Goal: Communication & Community: Connect with others

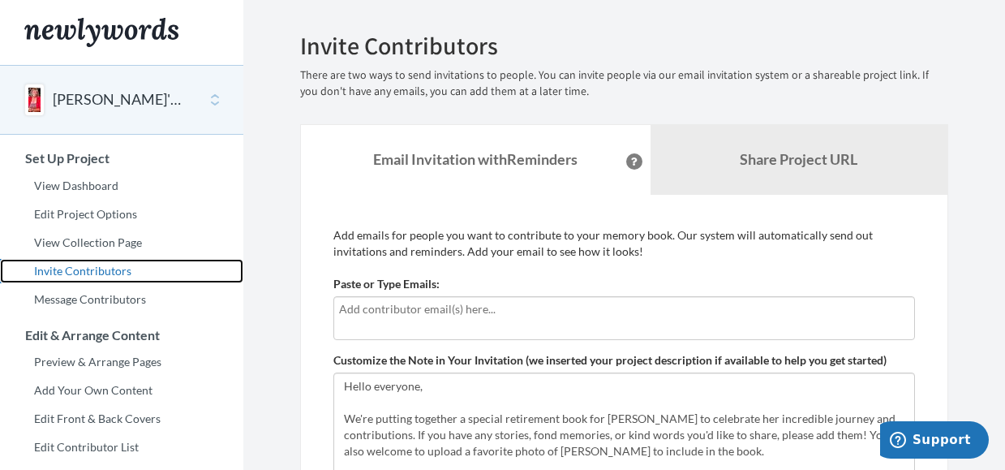
click at [101, 276] on link "Invite Contributors" at bounding box center [121, 271] width 243 height 24
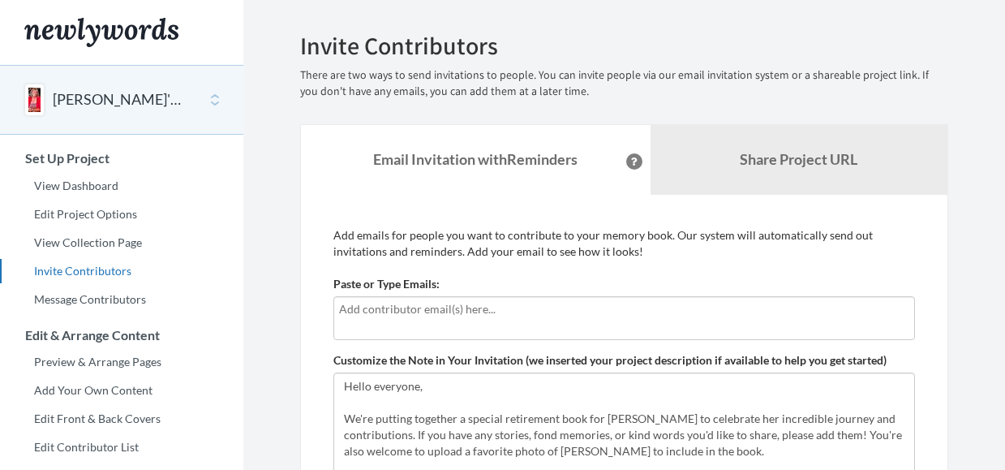
click at [453, 316] on input "text" at bounding box center [624, 309] width 570 height 18
click at [577, 310] on input "text" at bounding box center [624, 309] width 570 height 18
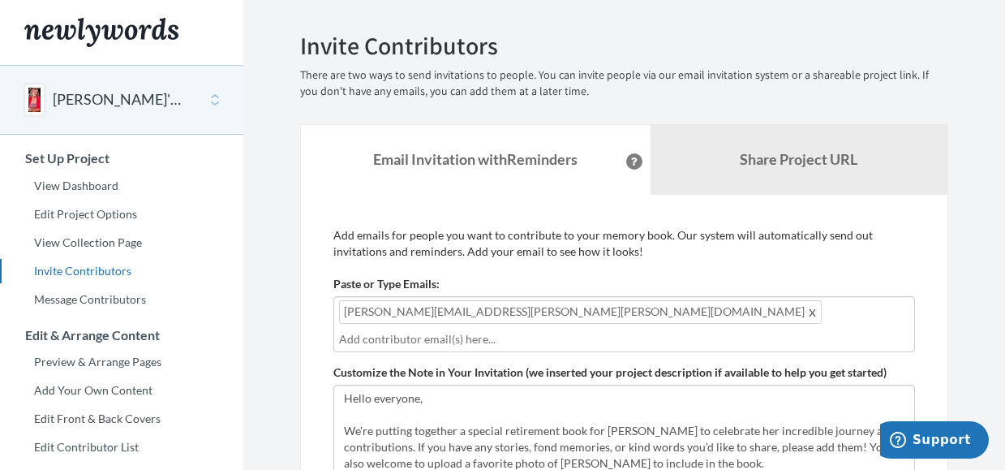
click at [553, 330] on input "text" at bounding box center [624, 339] width 570 height 18
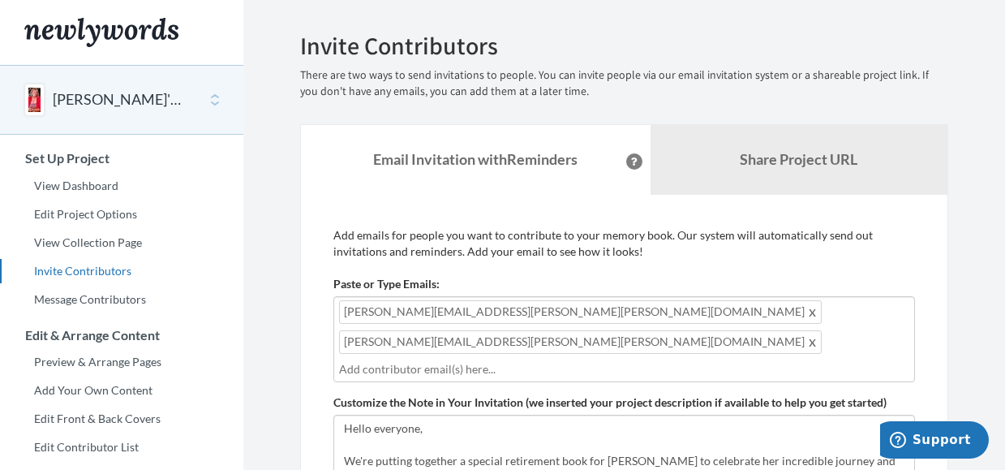
click at [745, 307] on div "Felipe.Galvan@Garlock.com Miguel.Curiel@Garlock.com" at bounding box center [623, 339] width 581 height 86
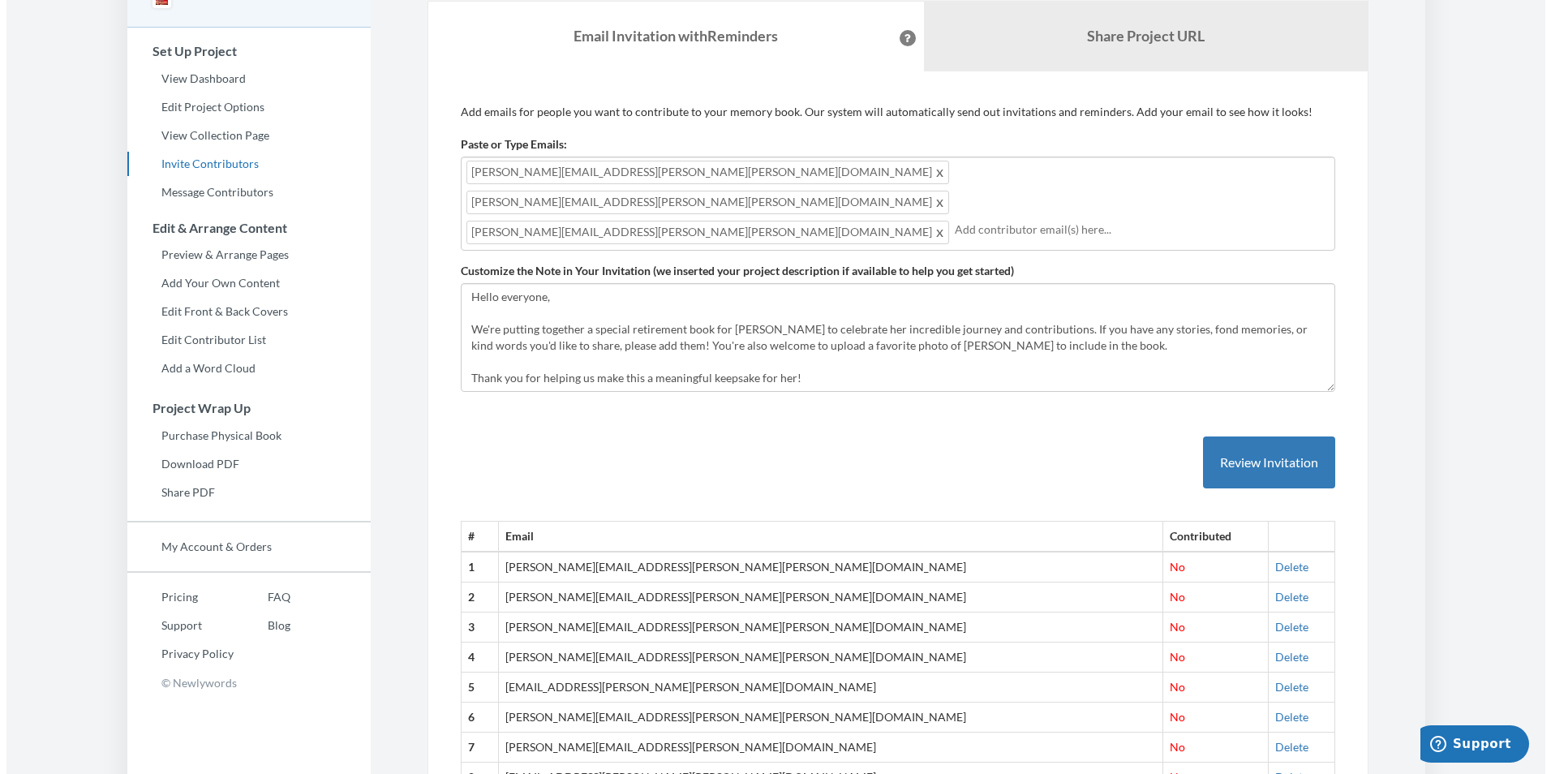
scroll to position [26, 0]
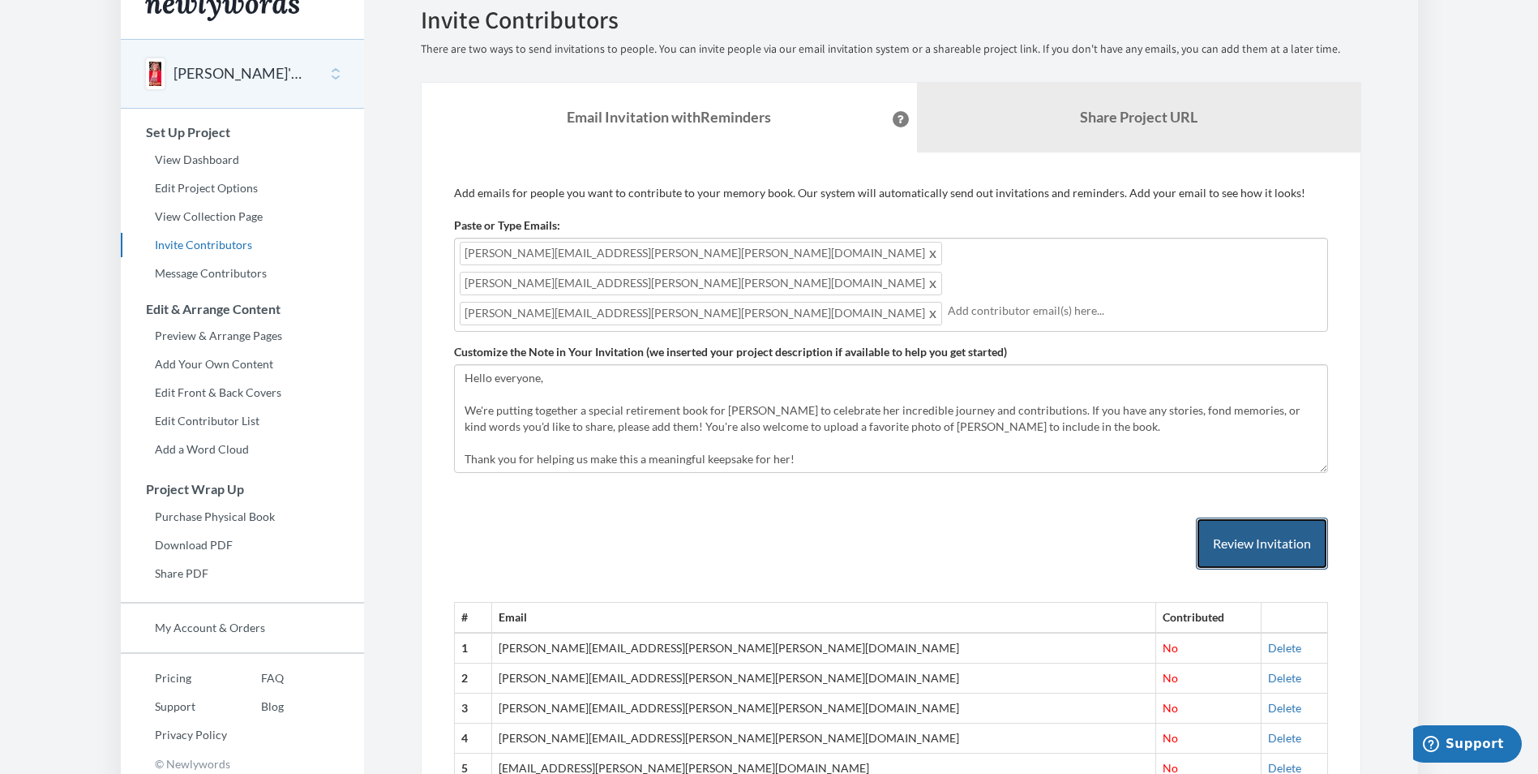
click at [1004, 469] on button "Review Invitation" at bounding box center [1262, 543] width 132 height 53
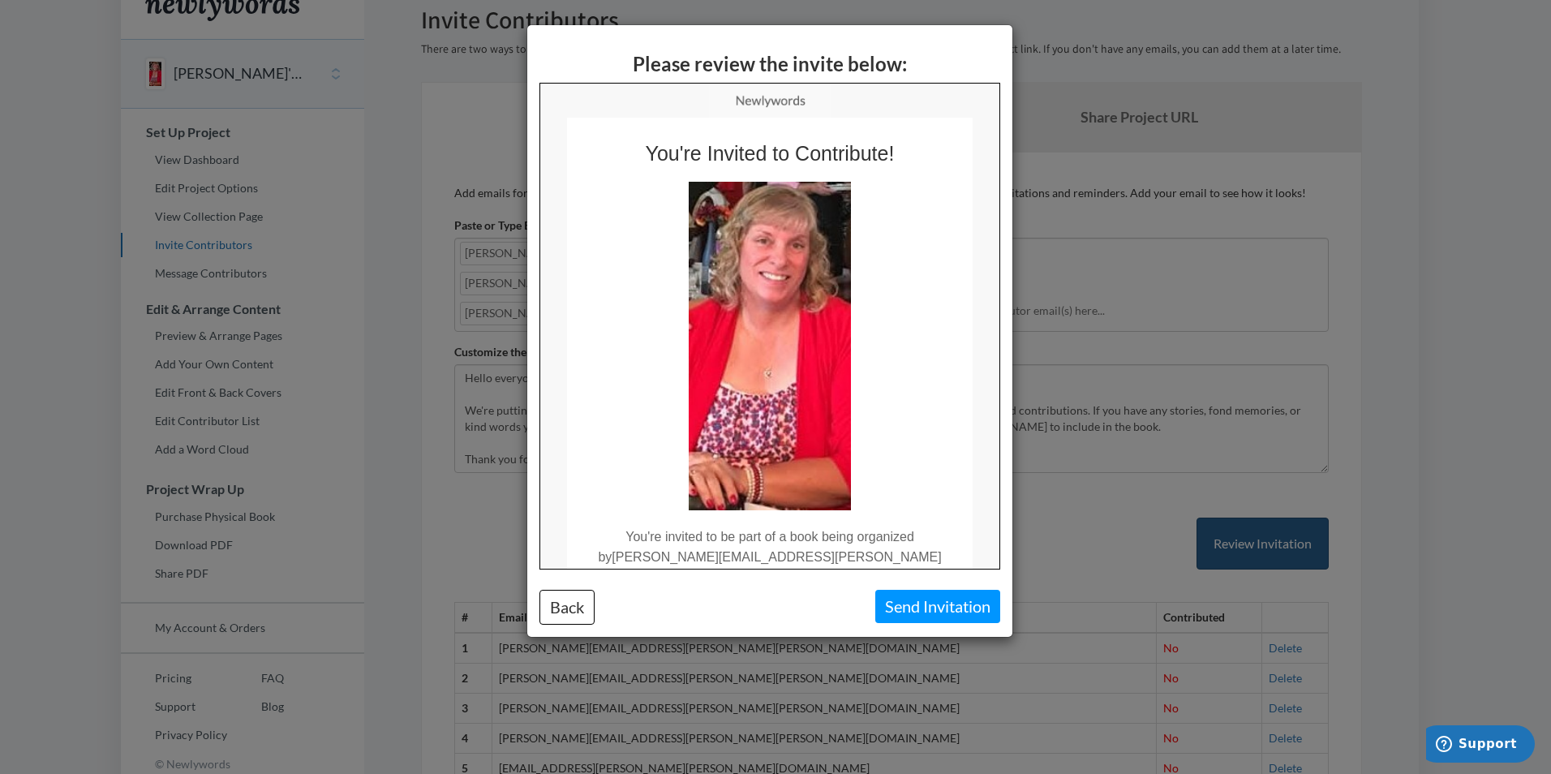
scroll to position [0, 0]
click at [936, 469] on button "Send Invitation" at bounding box center [937, 606] width 125 height 33
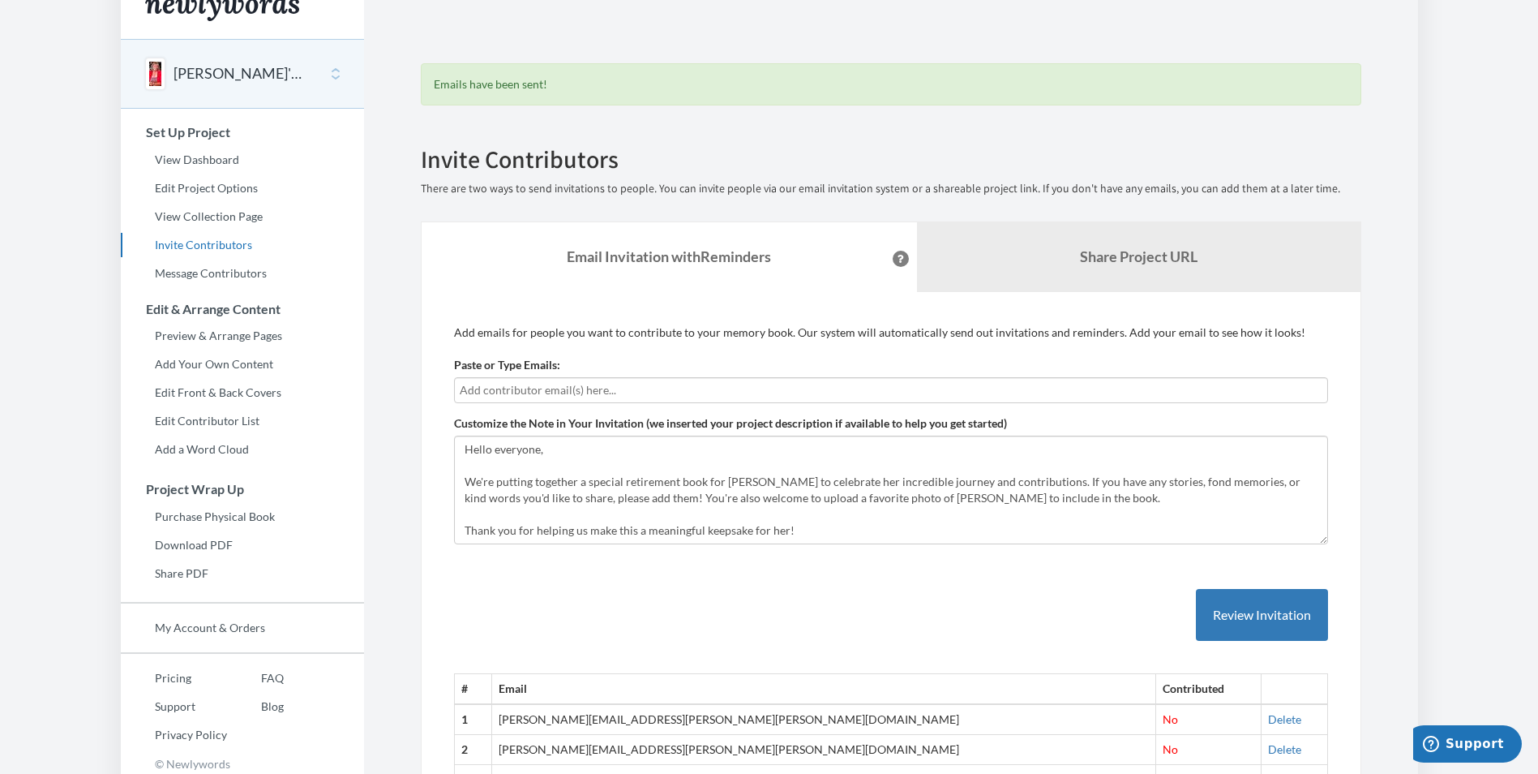
click at [530, 392] on input "text" at bounding box center [891, 390] width 863 height 18
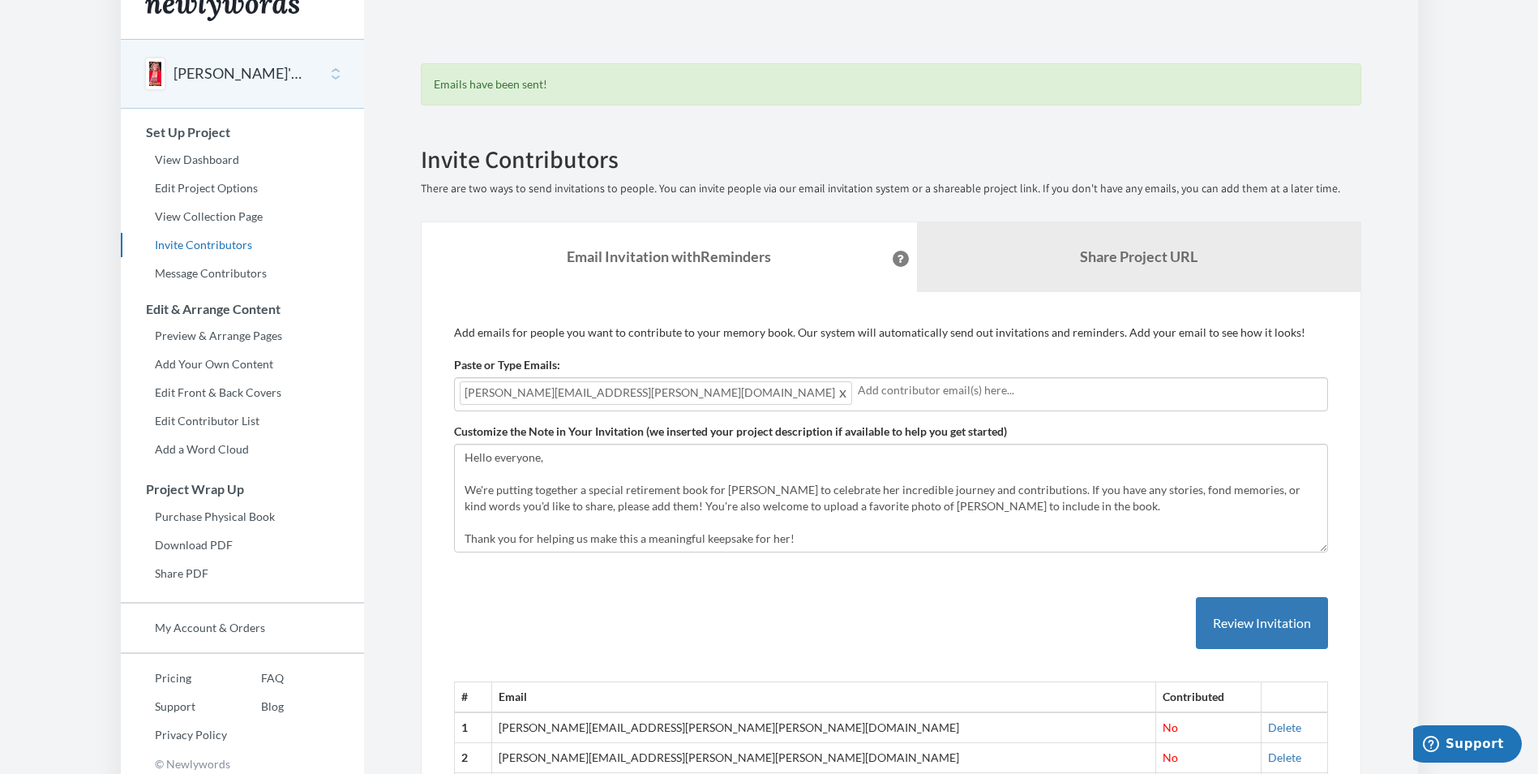
click at [858, 388] on input "text" at bounding box center [1090, 390] width 465 height 18
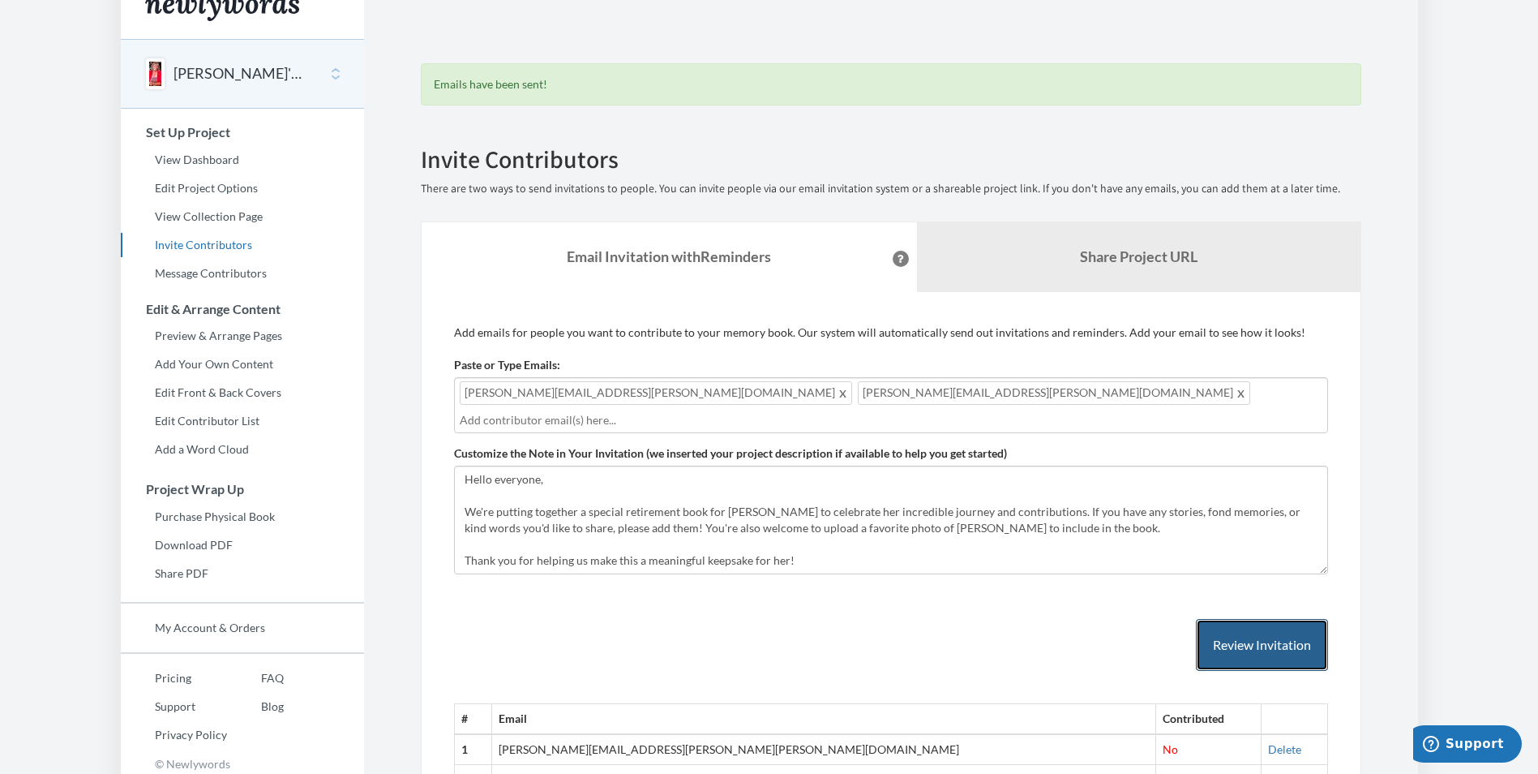
click at [1004, 469] on button "Review Invitation" at bounding box center [1262, 645] width 132 height 53
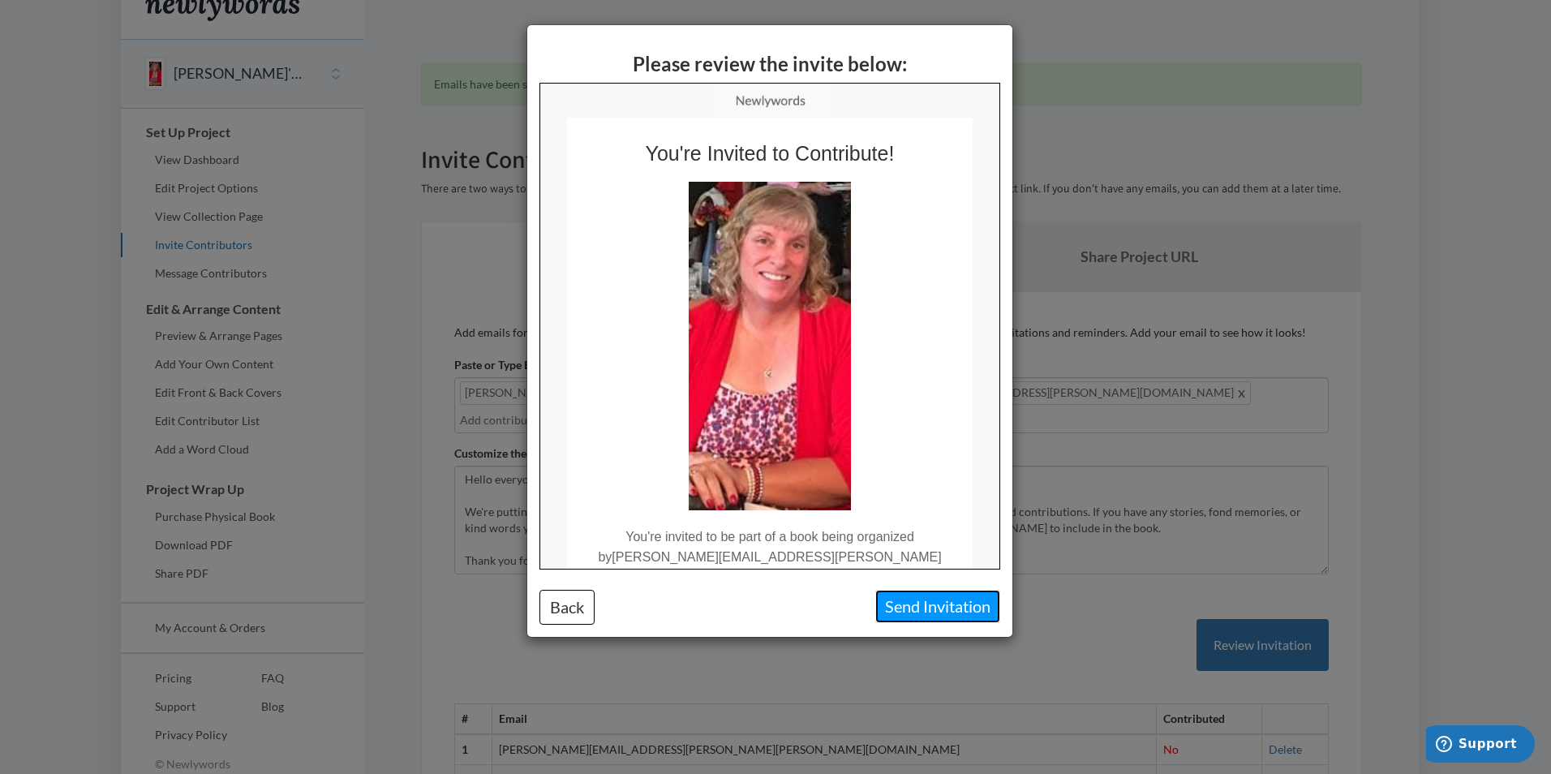
click at [962, 469] on button "Send Invitation" at bounding box center [937, 606] width 125 height 33
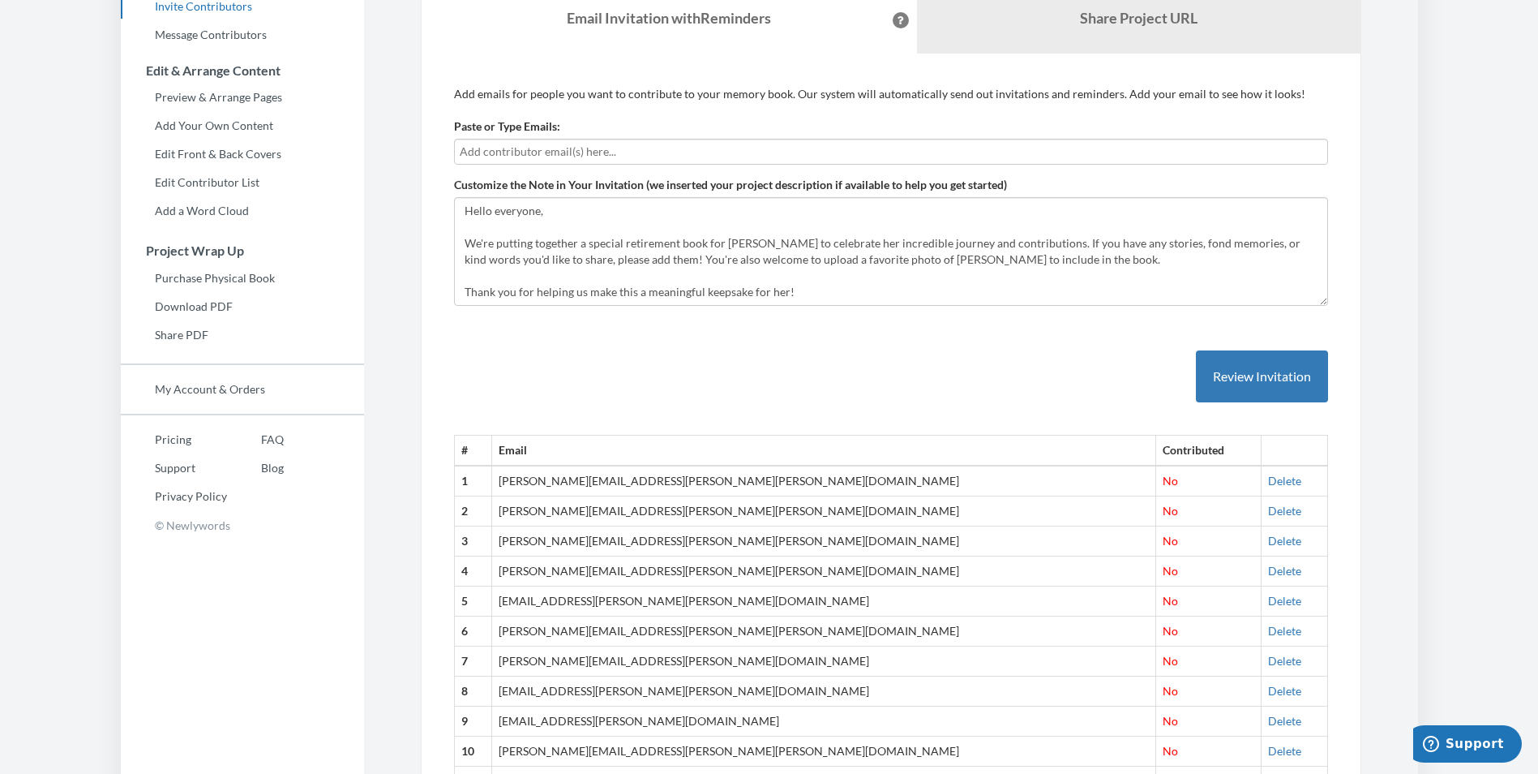
scroll to position [21, 0]
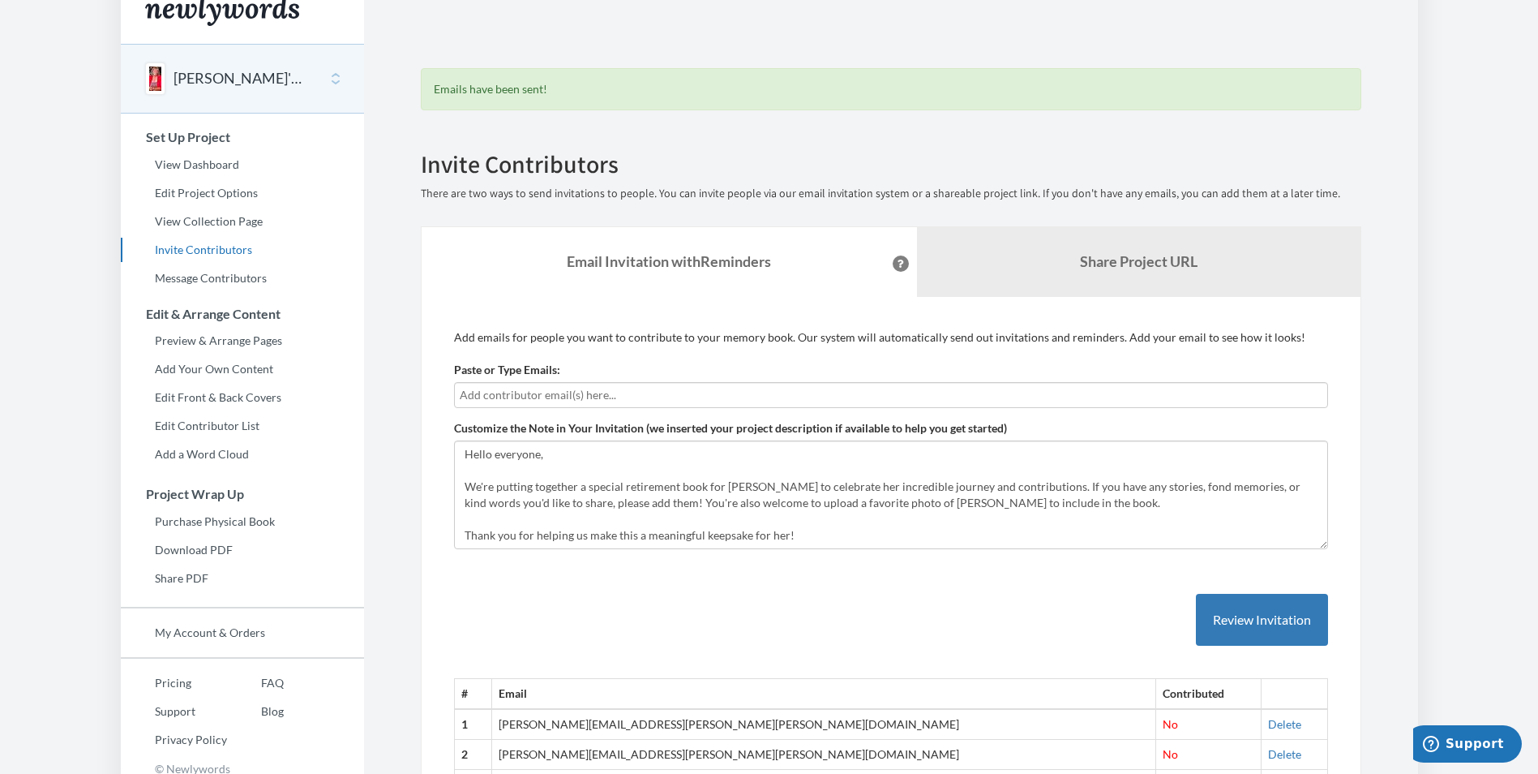
click at [525, 395] on input "text" at bounding box center [891, 395] width 863 height 18
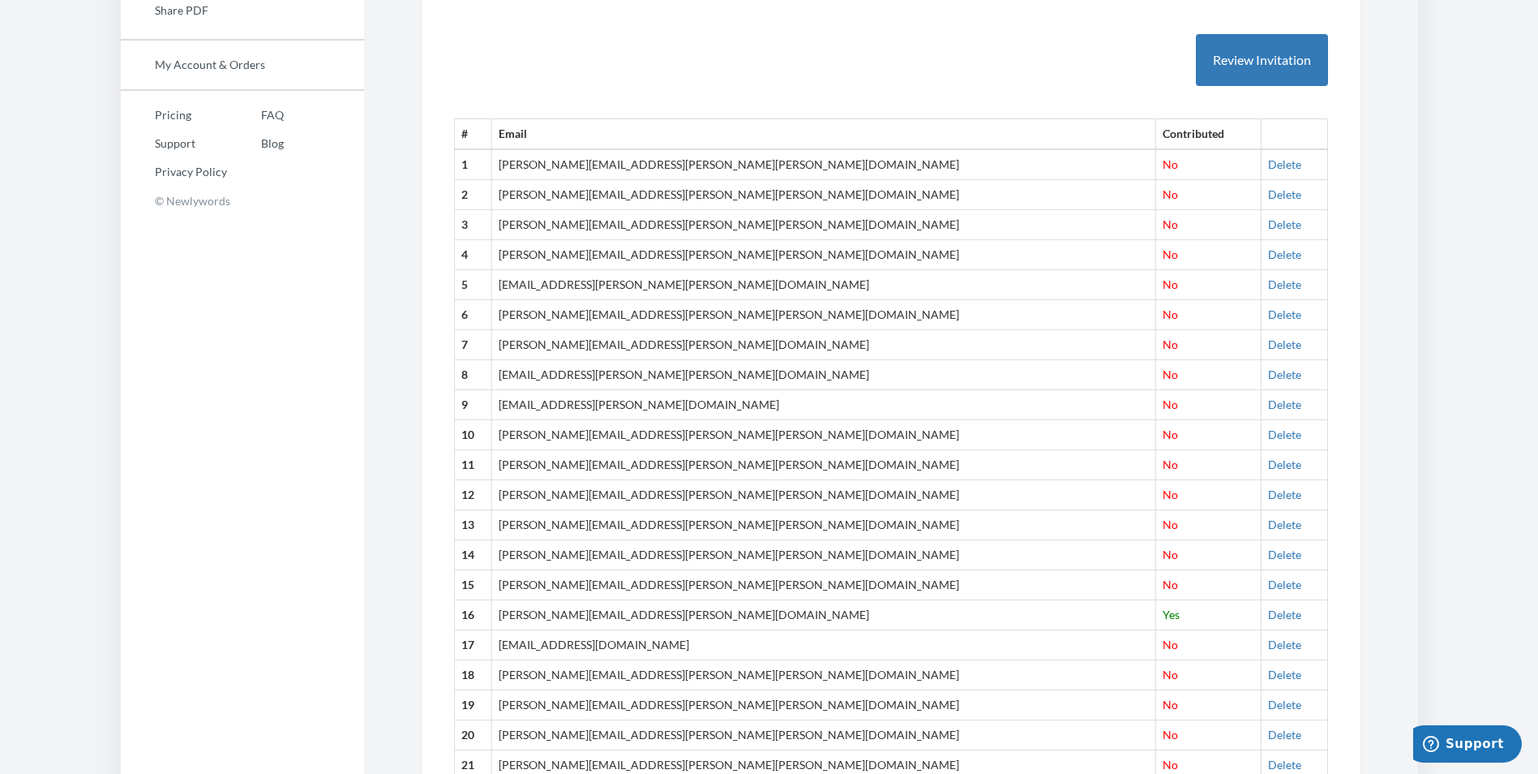
scroll to position [345, 0]
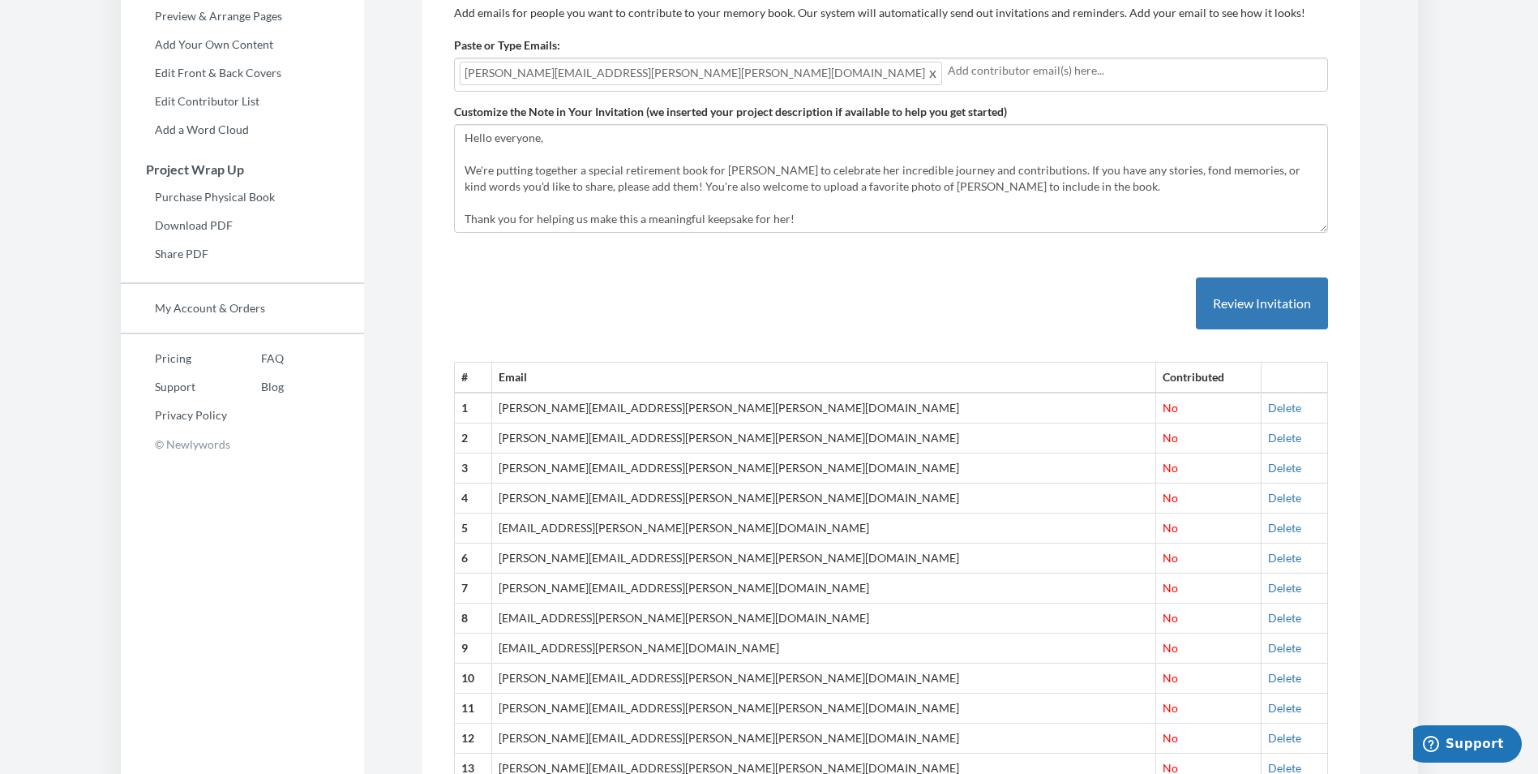
click at [948, 75] on input "text" at bounding box center [1135, 71] width 375 height 18
click at [948, 62] on input "text" at bounding box center [1135, 71] width 375 height 18
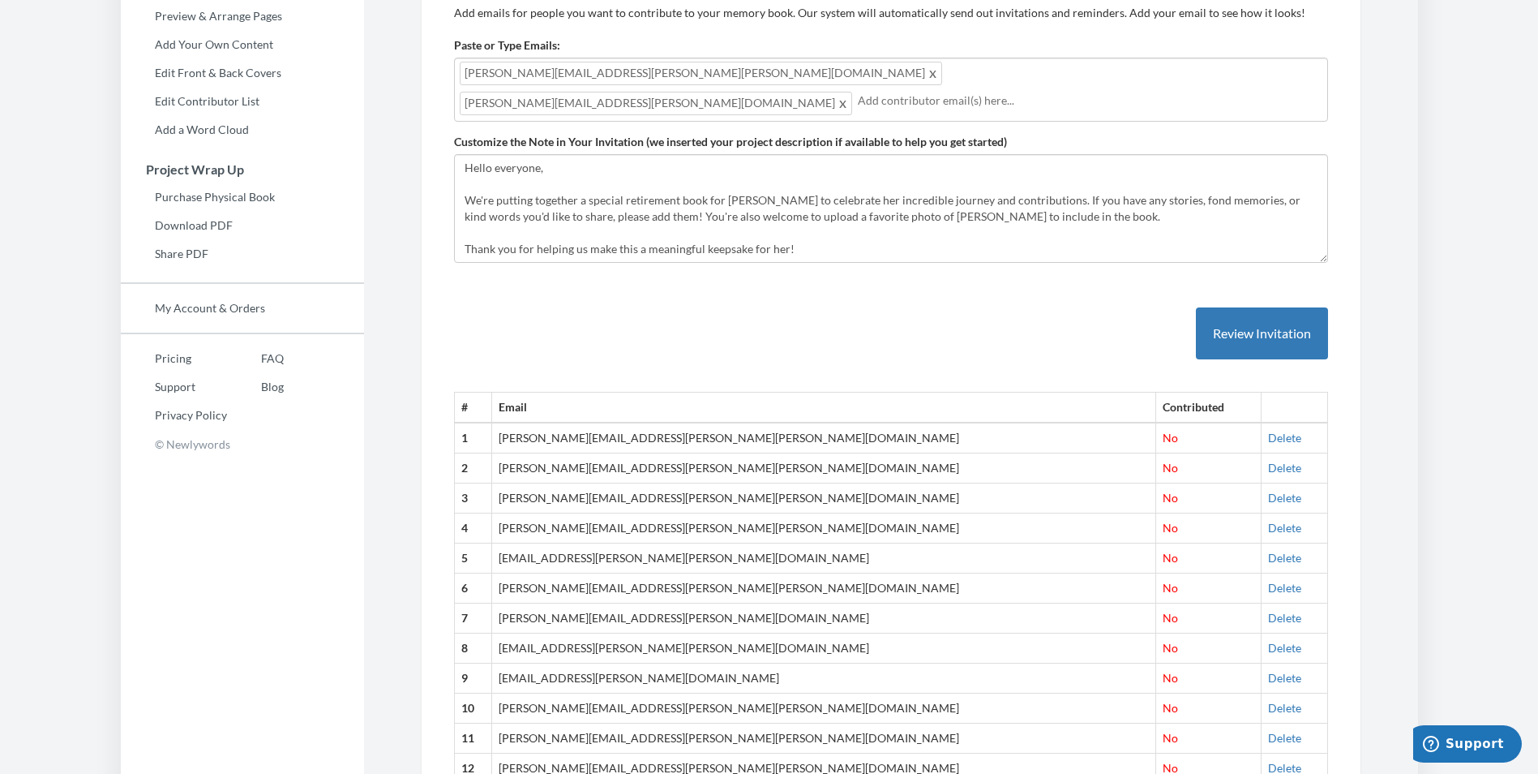
click at [916, 92] on input "text" at bounding box center [1090, 101] width 465 height 18
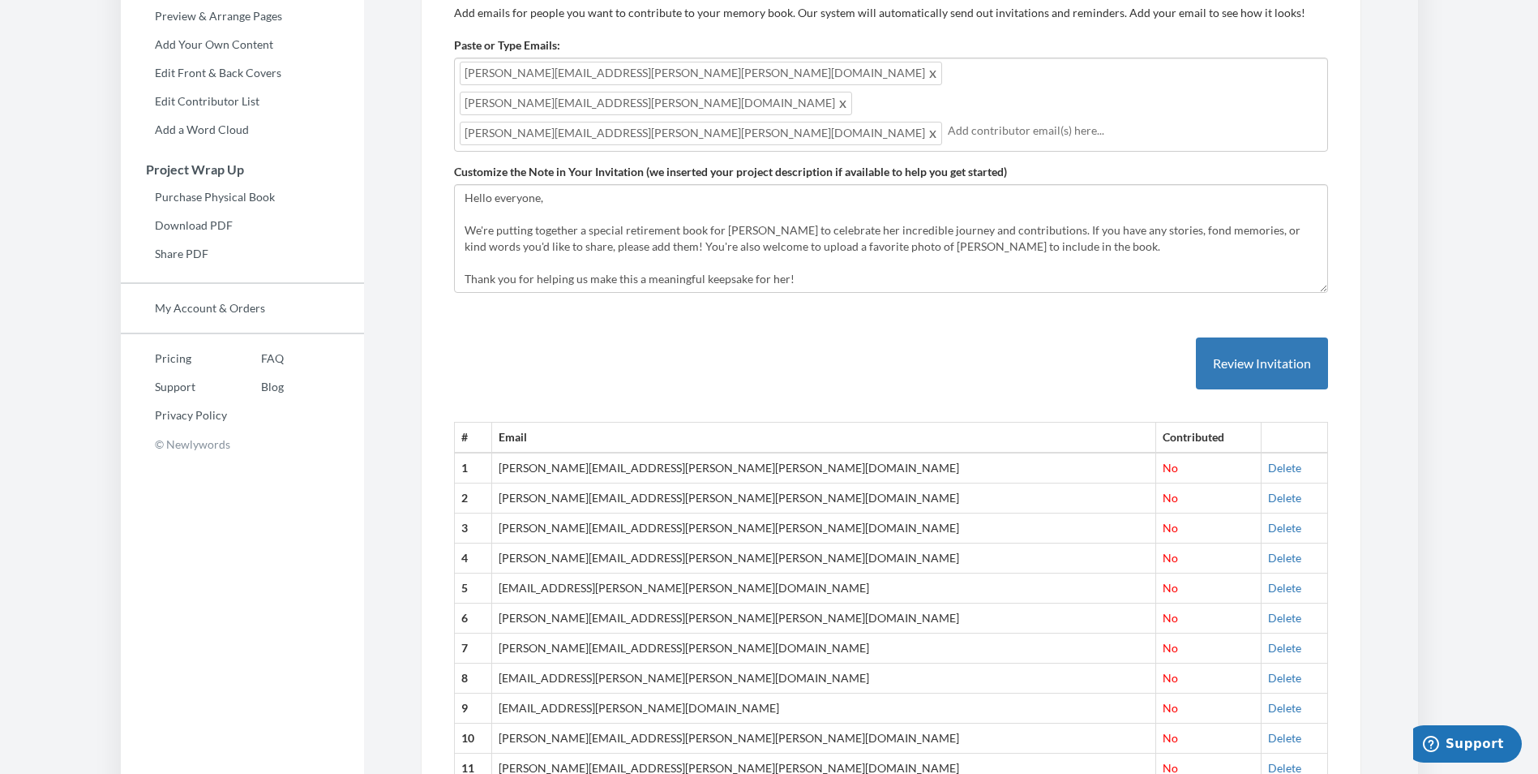
click at [1004, 122] on input "text" at bounding box center [1135, 131] width 375 height 18
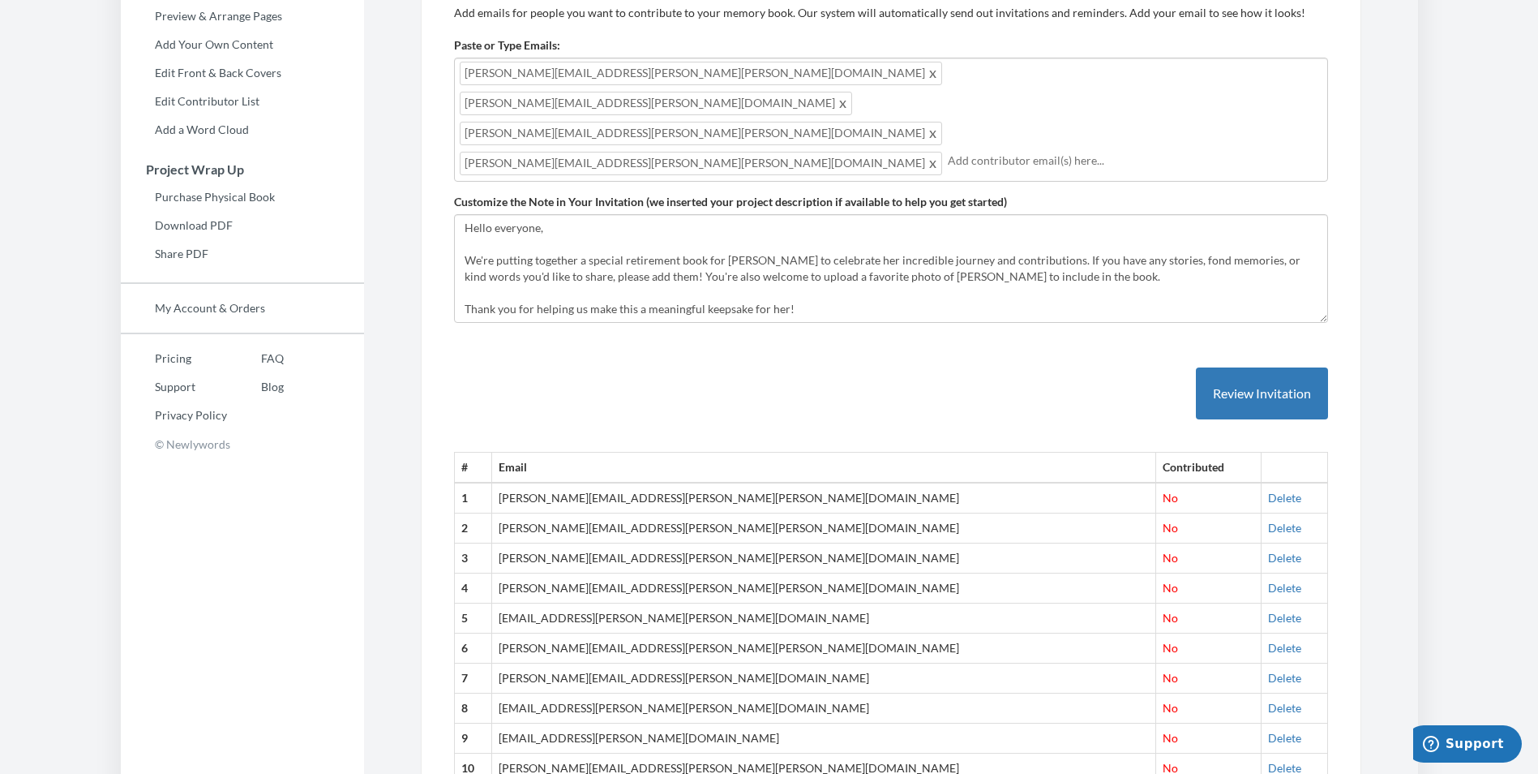
click at [1004, 89] on div "Alec.DePaolis@garlock.com Chris.Mitchell@enpro.com Joshua.Schuldt@garlock.com B…" at bounding box center [891, 120] width 874 height 124
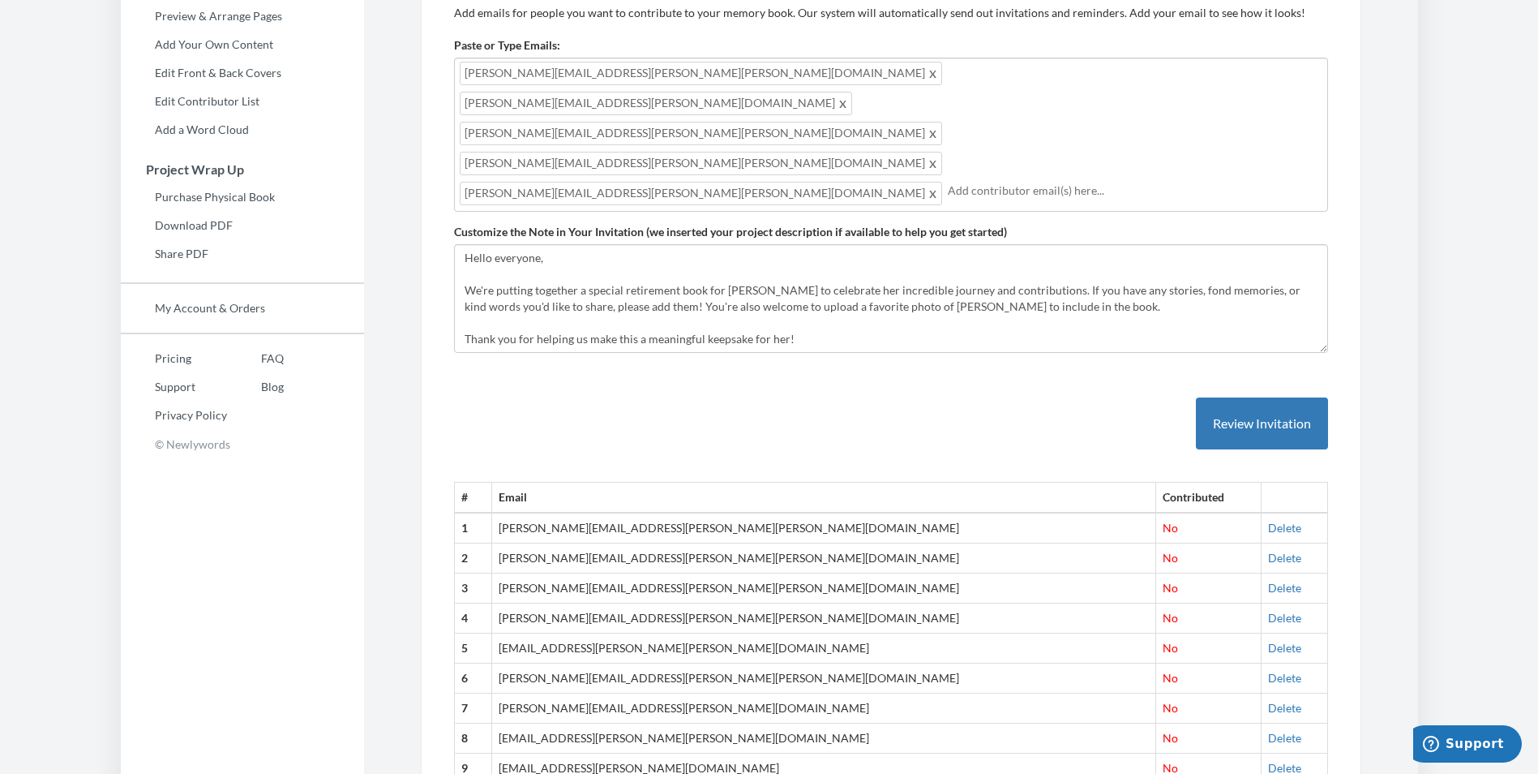
click at [948, 182] on input "text" at bounding box center [1135, 191] width 375 height 18
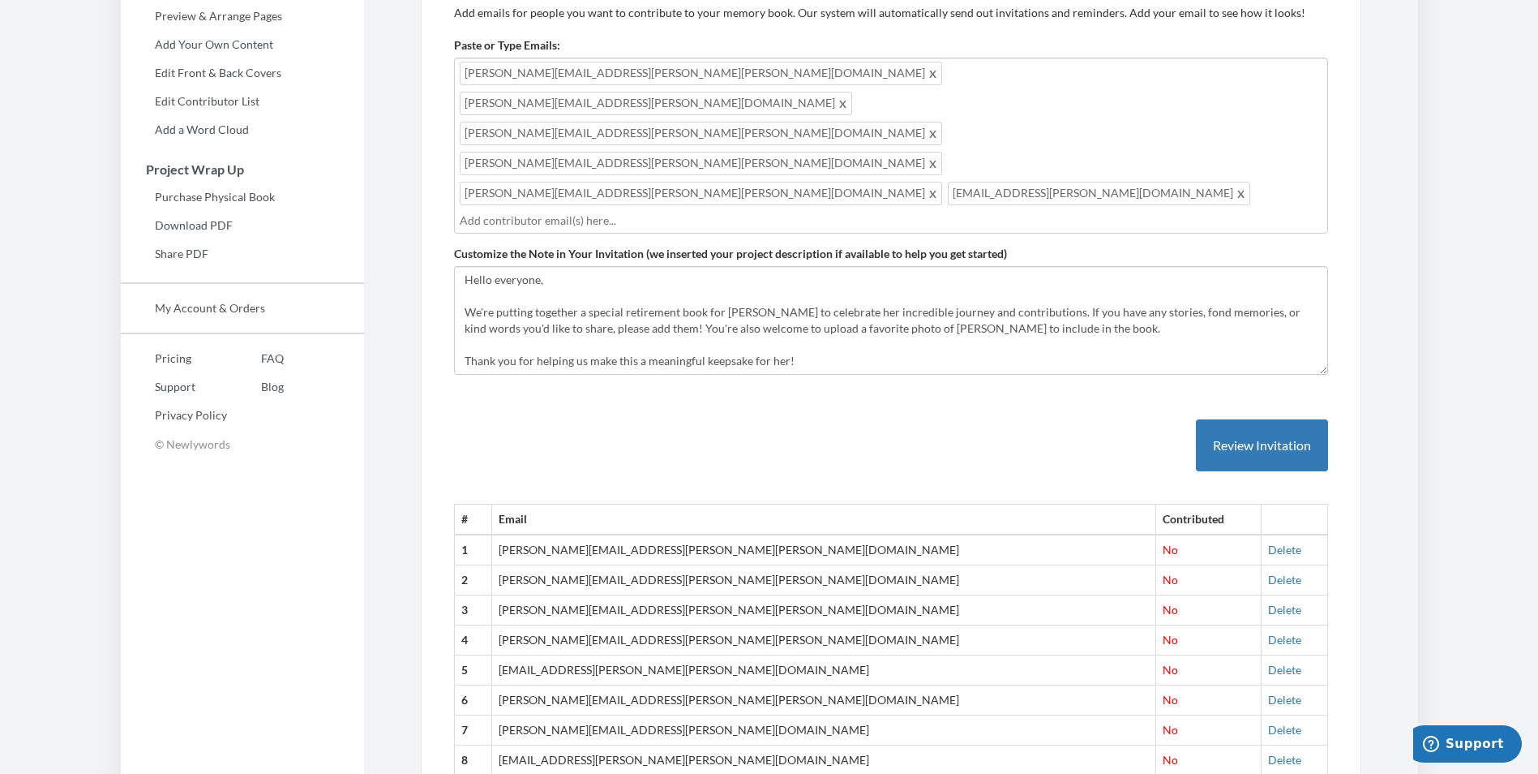
click at [770, 212] on input "text" at bounding box center [891, 221] width 863 height 18
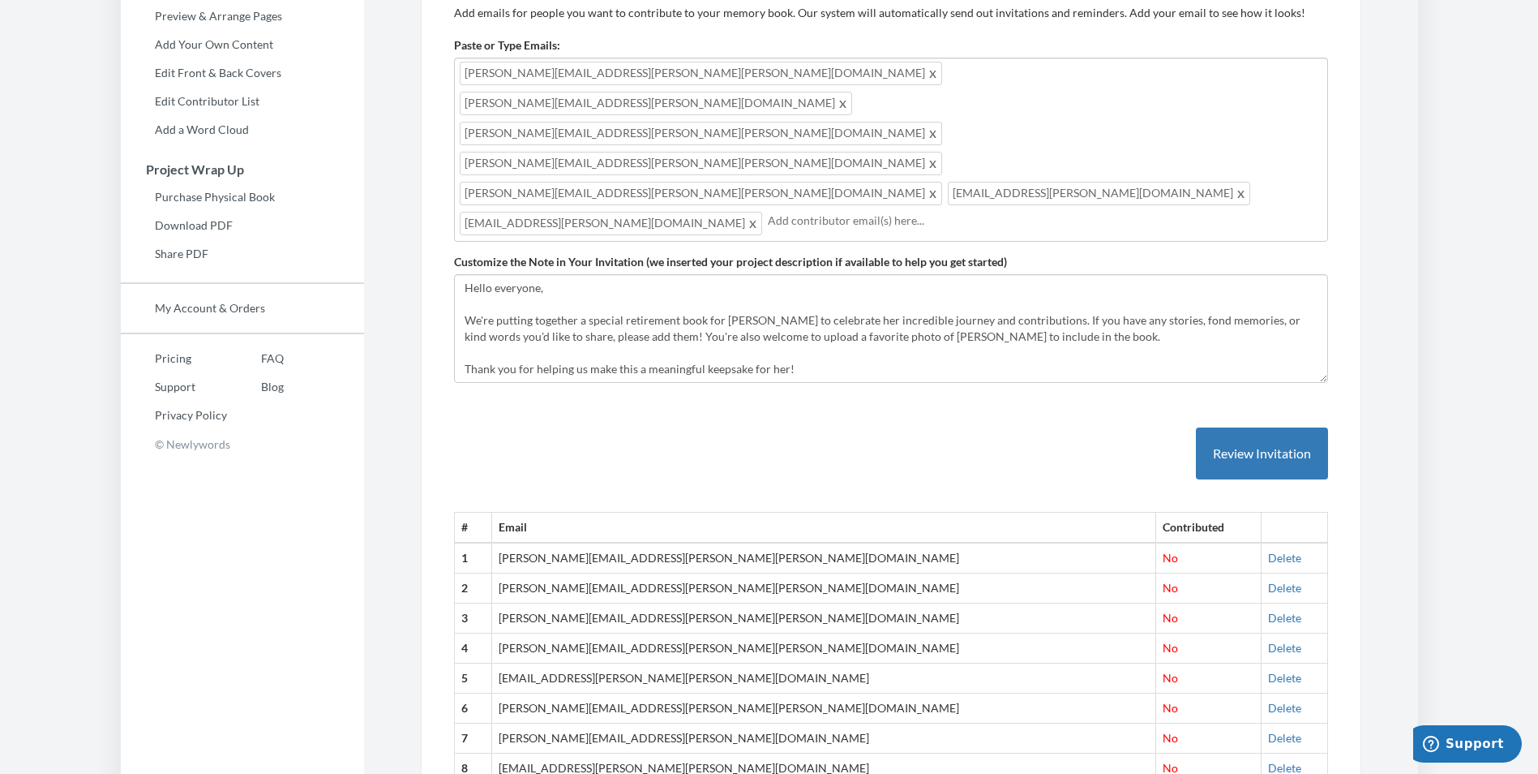
click at [894, 110] on div "Alec.DePaolis@garlock.com Chris.Mitchell@enpro.com Joshua.Schuldt@garlock.com B…" at bounding box center [891, 150] width 874 height 184
drag, startPoint x: 894, startPoint y: 110, endPoint x: 854, endPoint y: 102, distance: 40.6
click at [854, 212] on input "text" at bounding box center [1045, 221] width 555 height 18
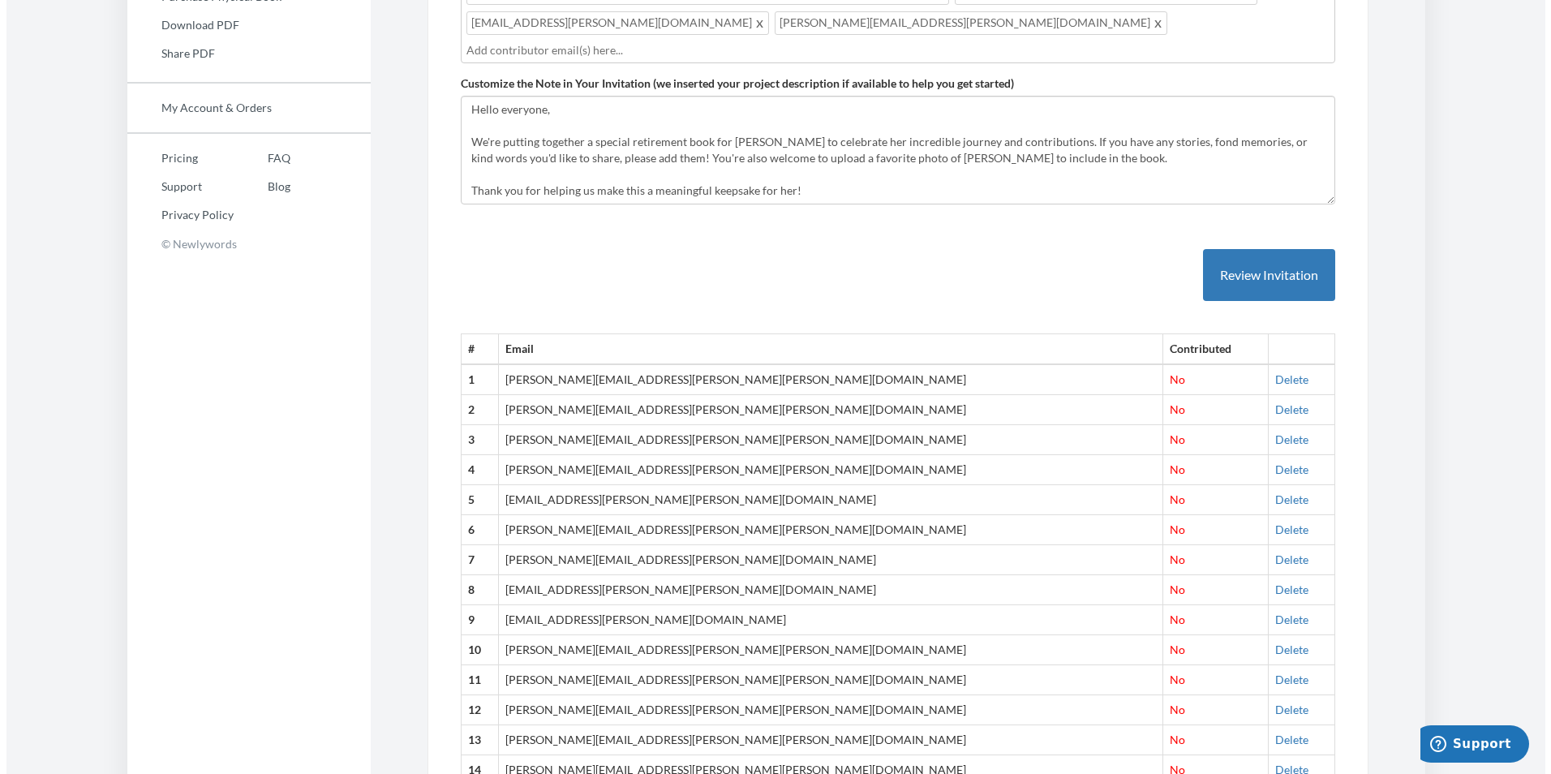
scroll to position [221, 0]
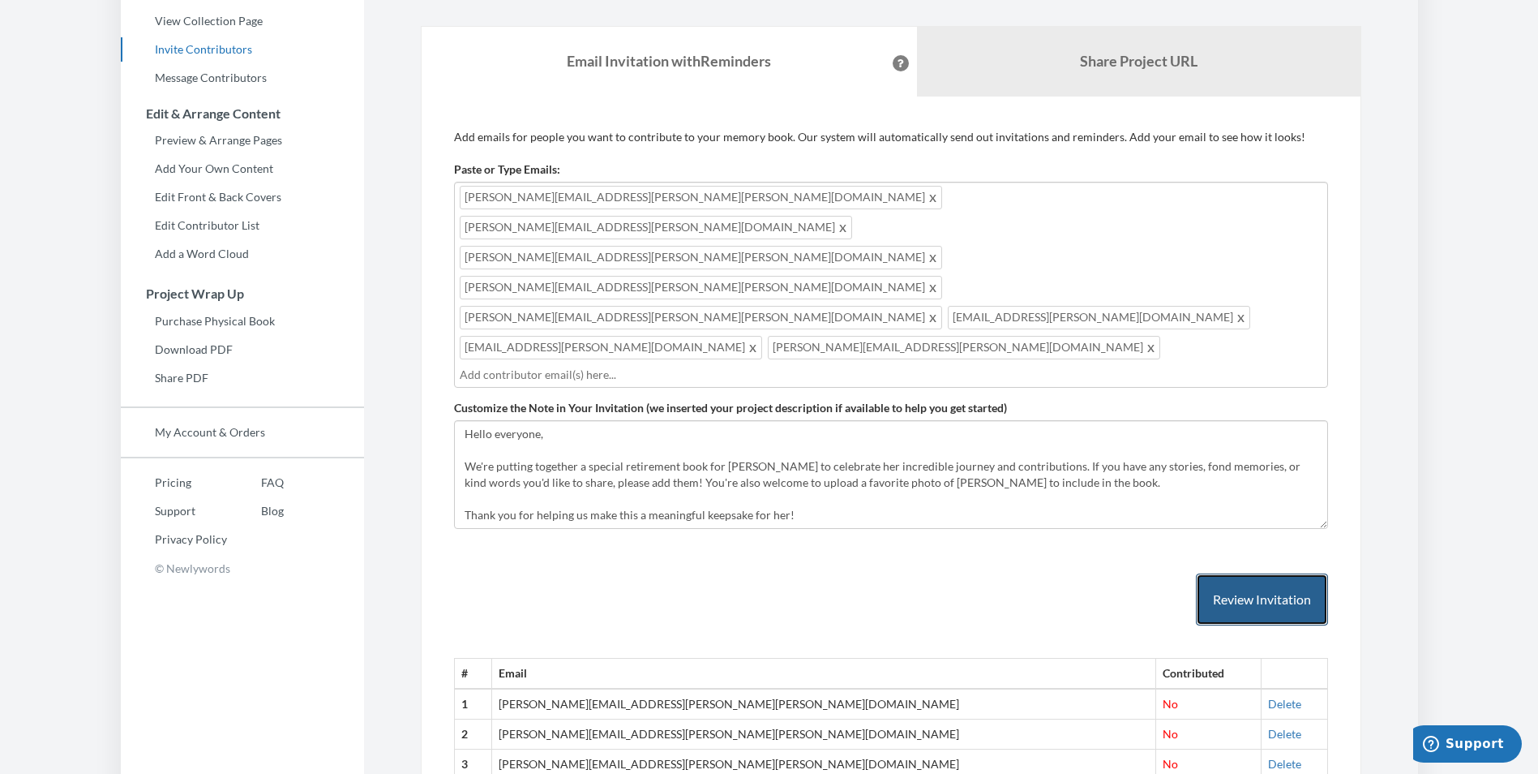
click at [1004, 469] on button "Review Invitation" at bounding box center [1262, 599] width 132 height 53
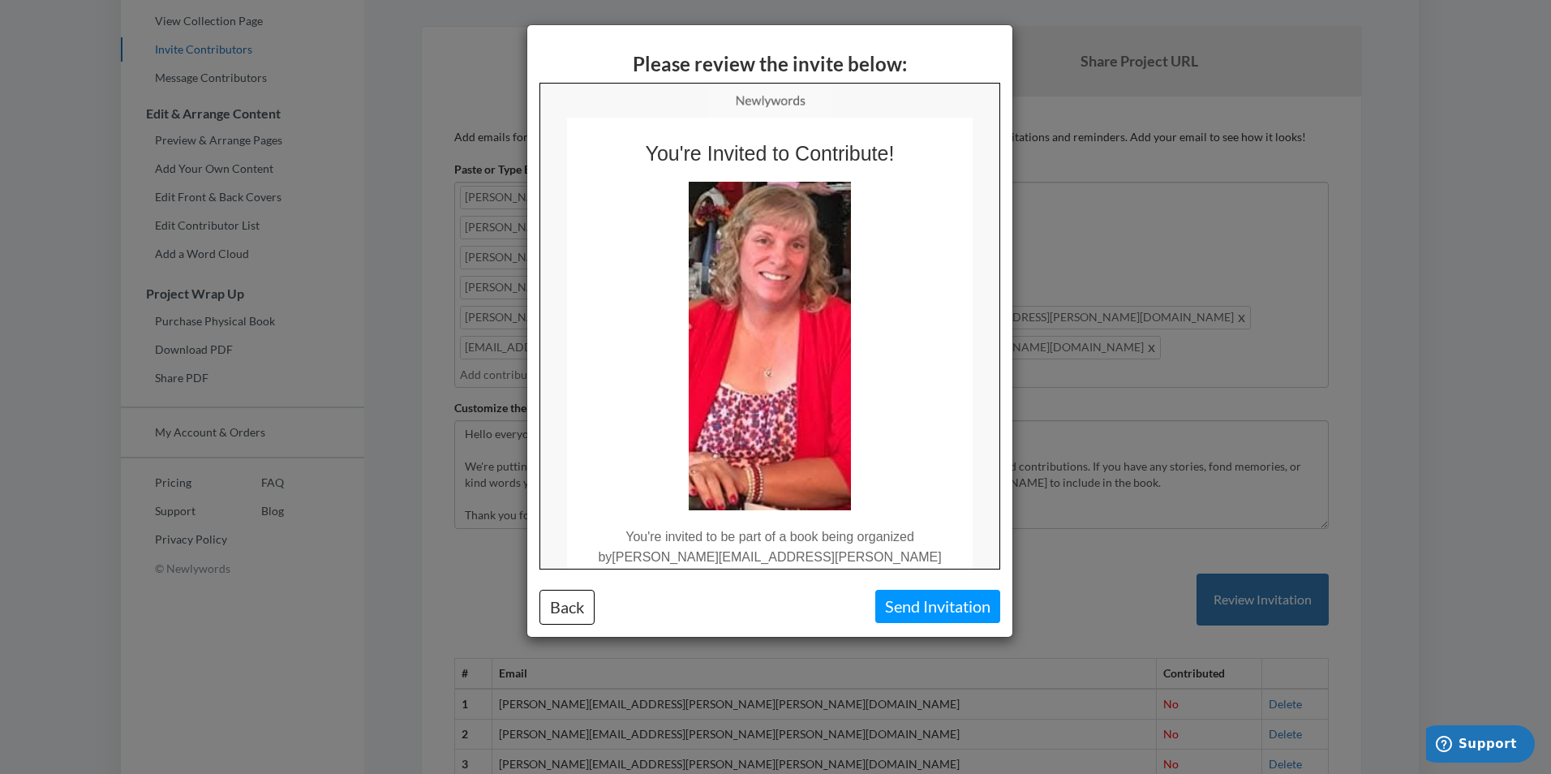
scroll to position [0, 0]
click at [976, 469] on button "Send Invitation" at bounding box center [937, 606] width 125 height 33
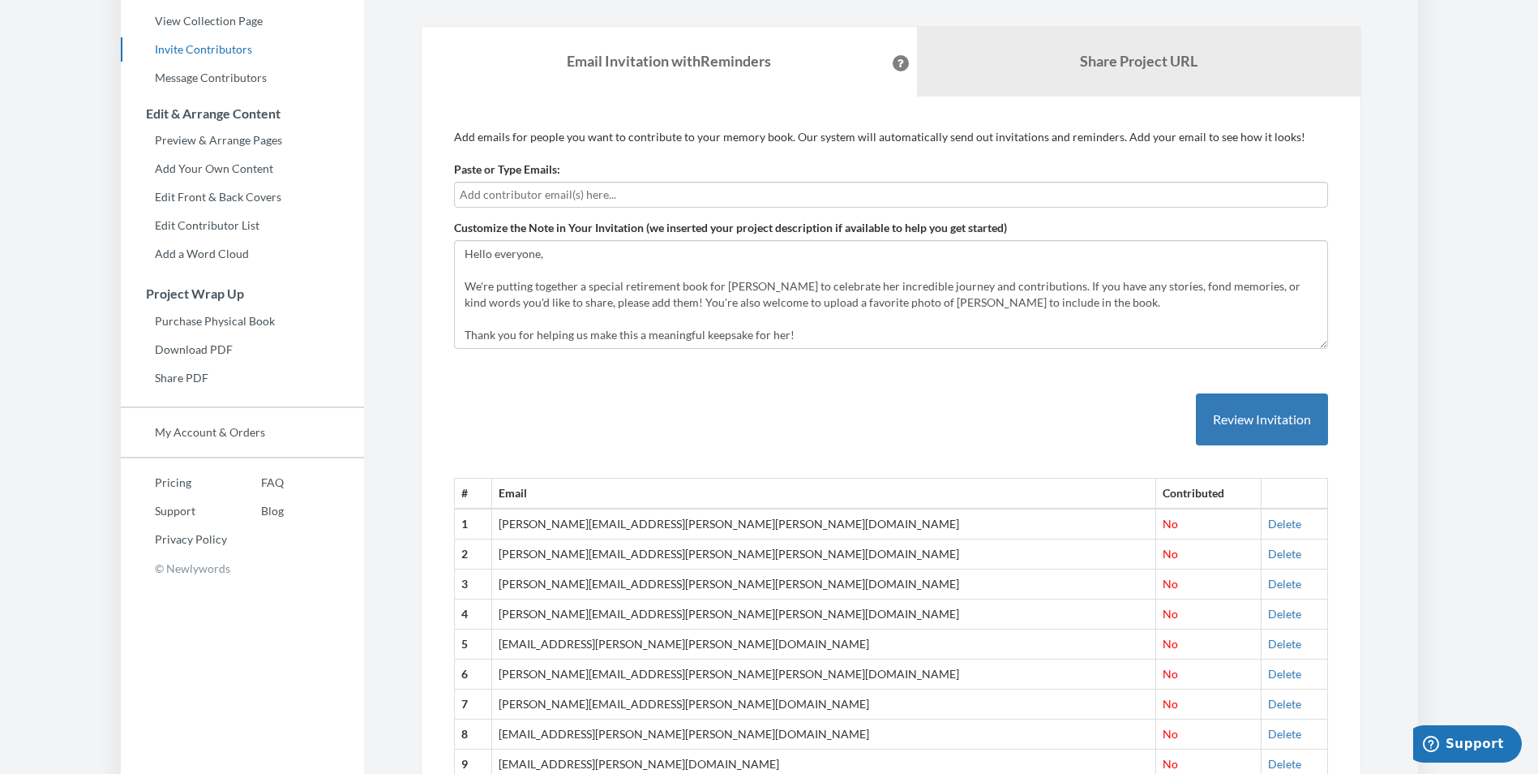
drag, startPoint x: 551, startPoint y: 179, endPoint x: 559, endPoint y: 197, distance: 19.6
click at [552, 181] on div "Paste or Type Emails:" at bounding box center [891, 184] width 874 height 46
click at [560, 194] on input "text" at bounding box center [891, 195] width 863 height 18
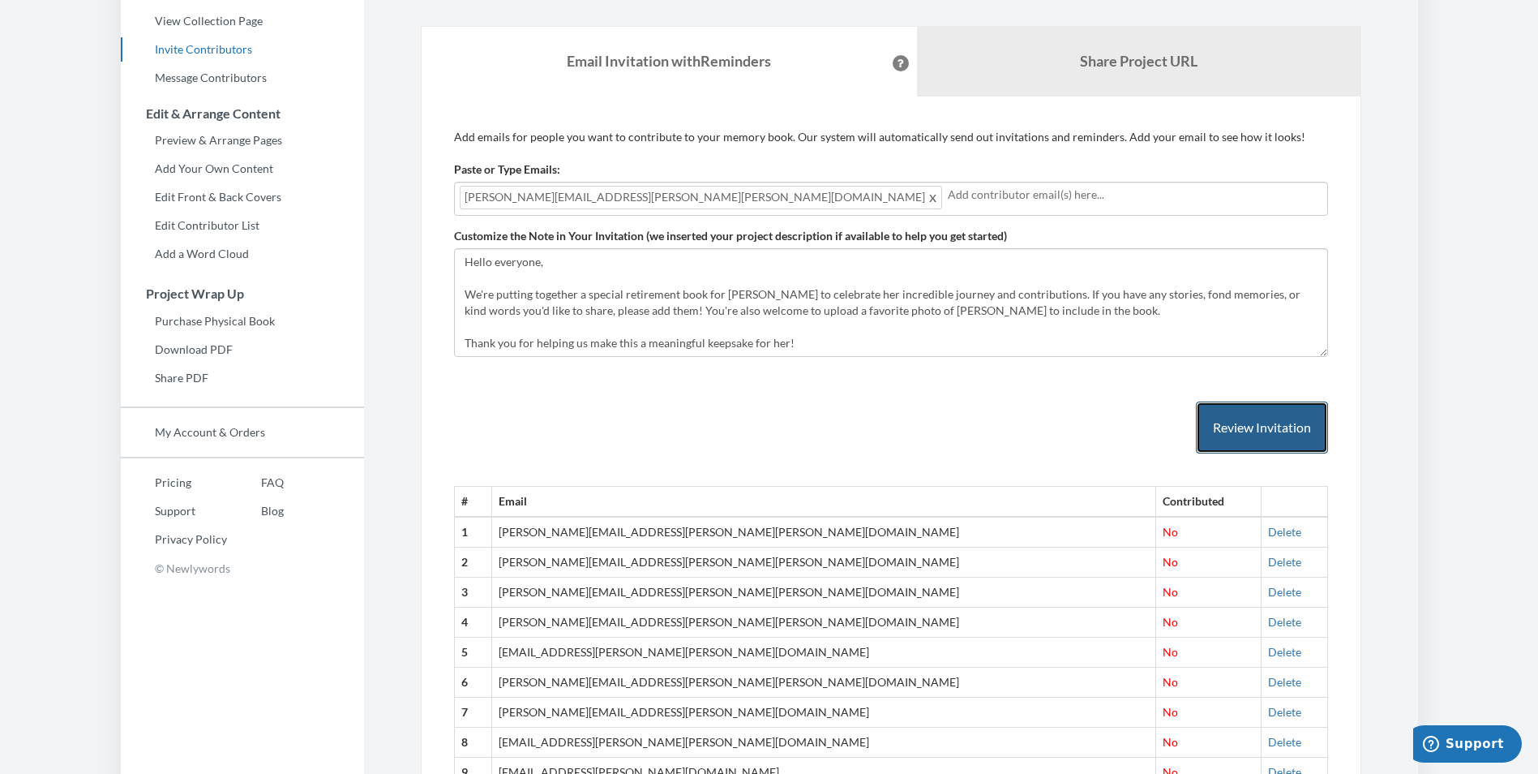
click at [1004, 423] on button "Review Invitation" at bounding box center [1262, 427] width 132 height 53
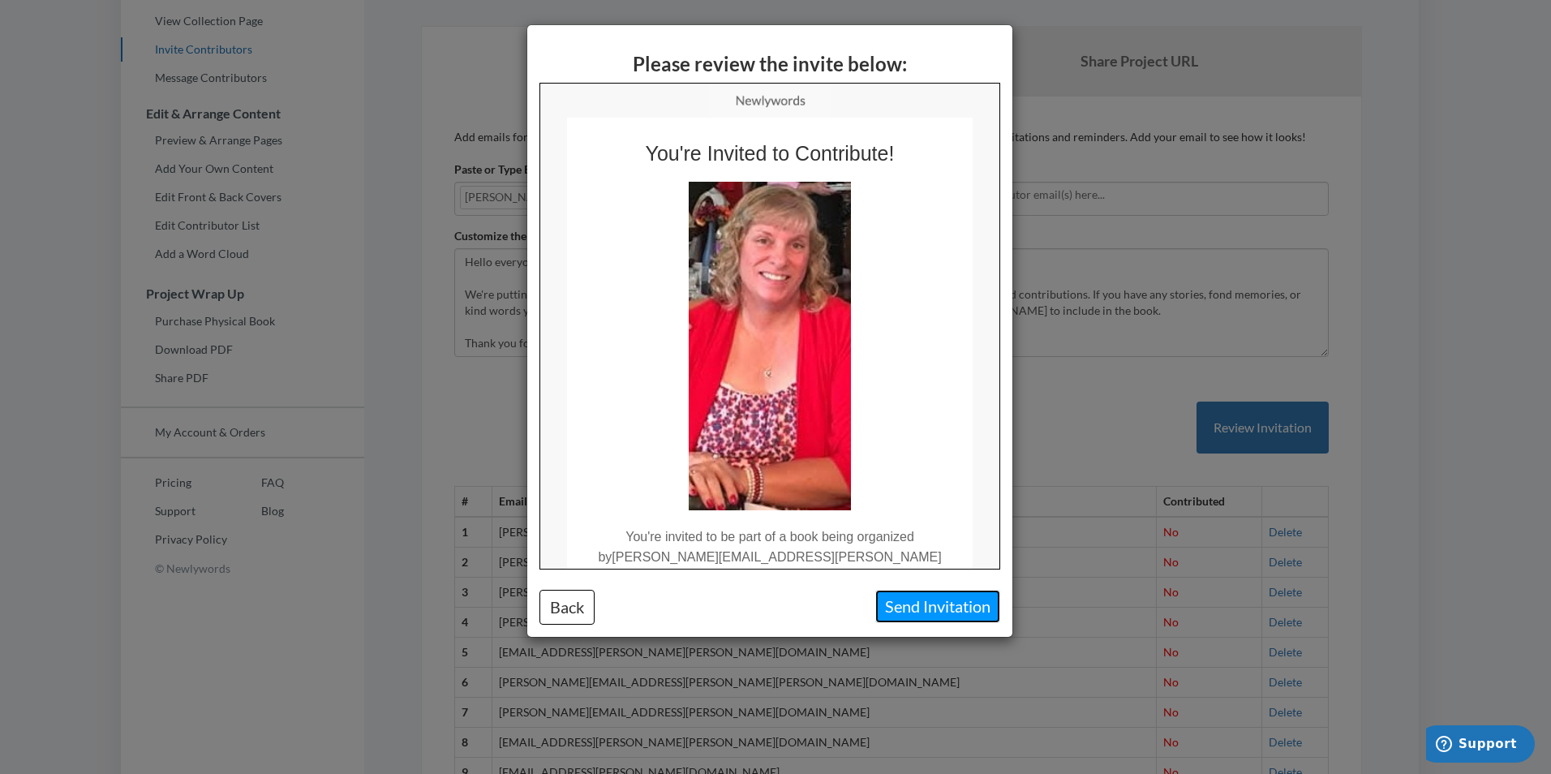
click at [929, 469] on button "Send Invitation" at bounding box center [937, 606] width 125 height 33
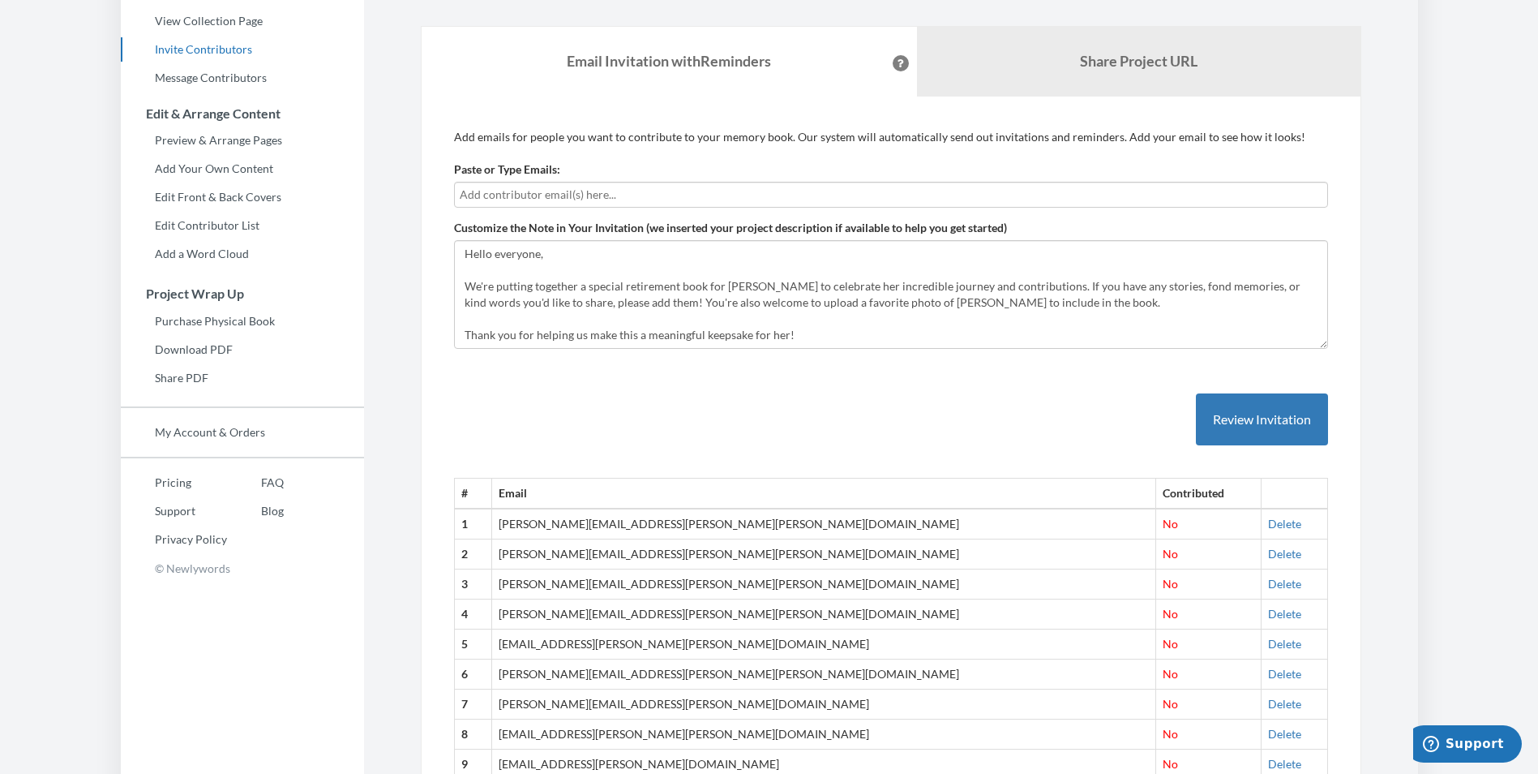
click at [701, 197] on input "text" at bounding box center [891, 195] width 863 height 18
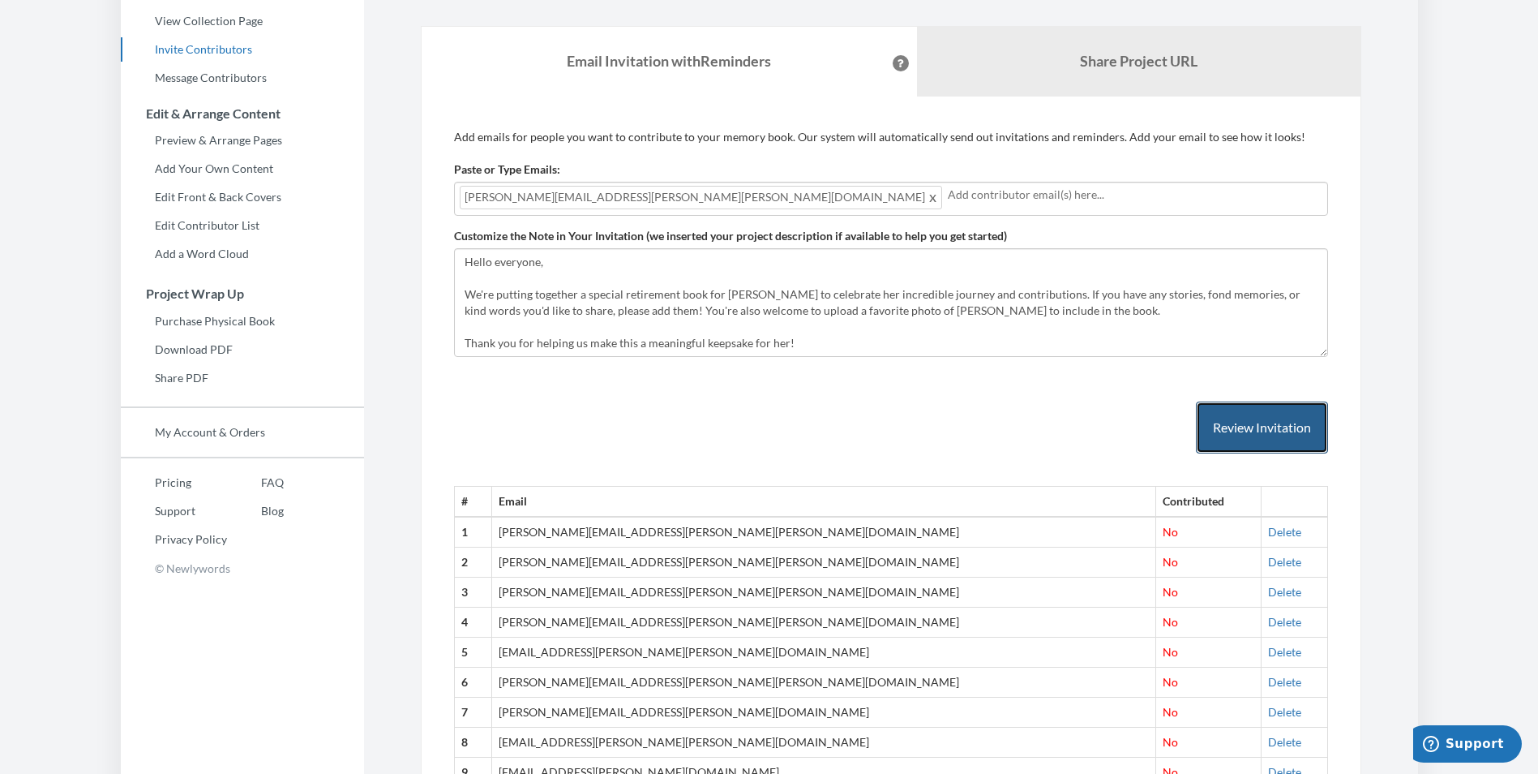
click at [1004, 433] on button "Review Invitation" at bounding box center [1262, 427] width 132 height 53
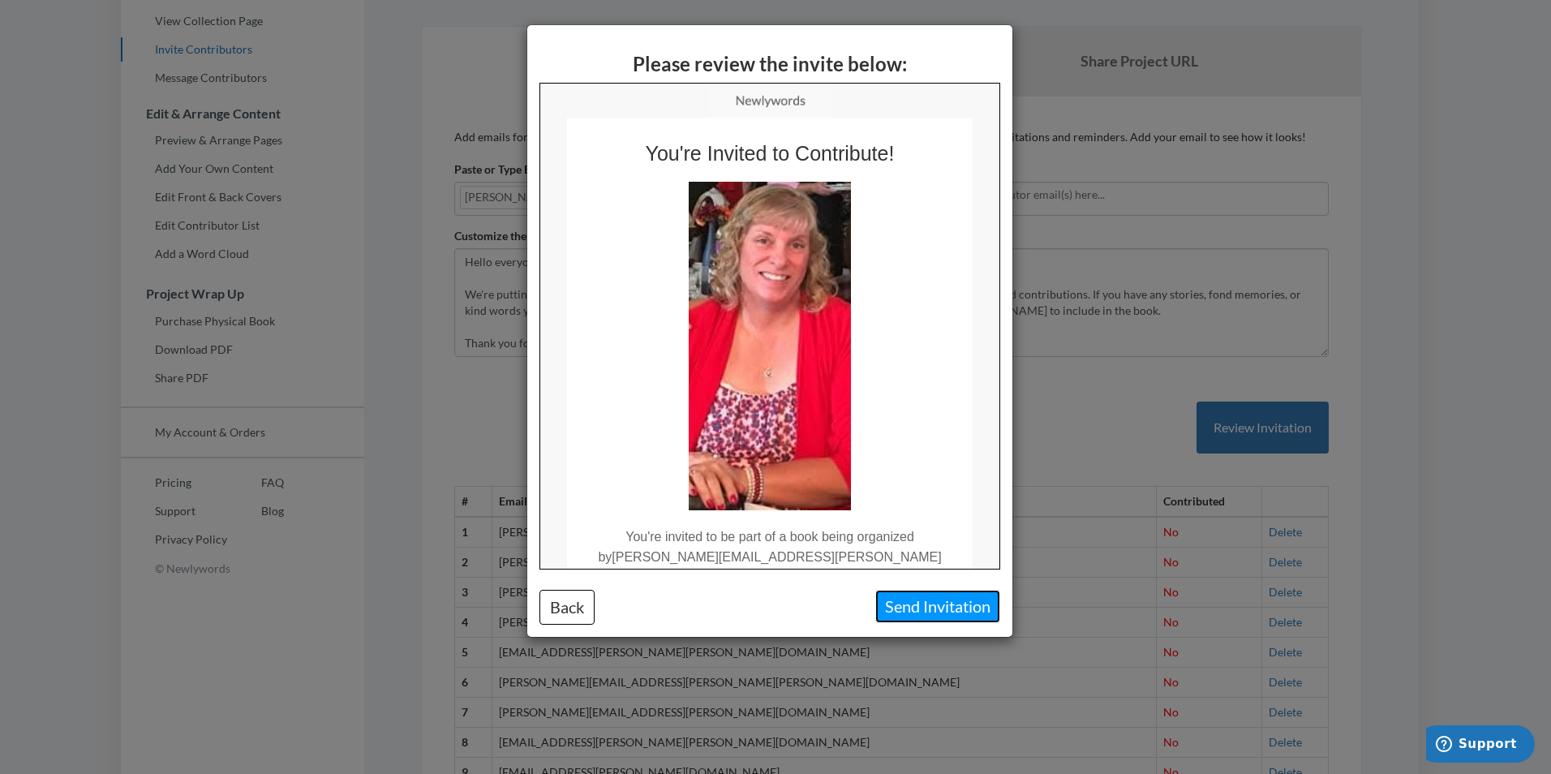
click at [938, 469] on button "Send Invitation" at bounding box center [937, 606] width 125 height 33
